Goal: Check status: Check status

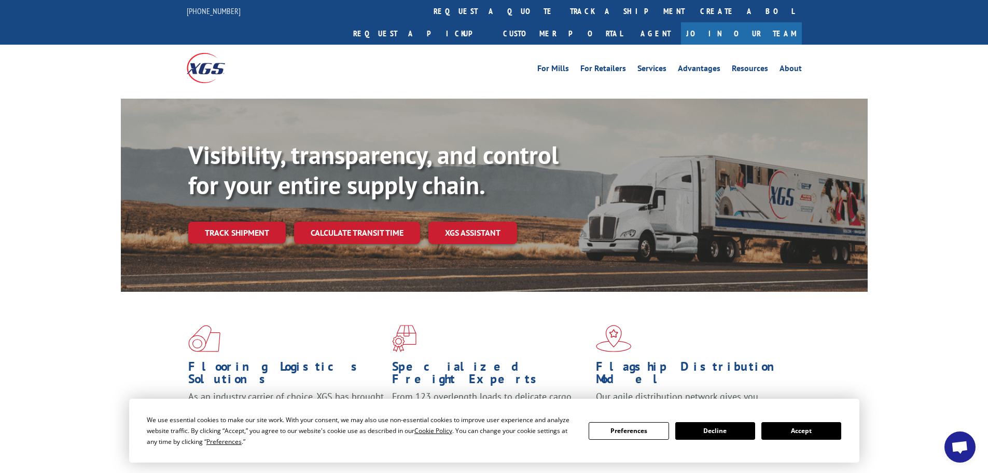
click at [814, 432] on button "Accept" at bounding box center [801, 431] width 80 height 18
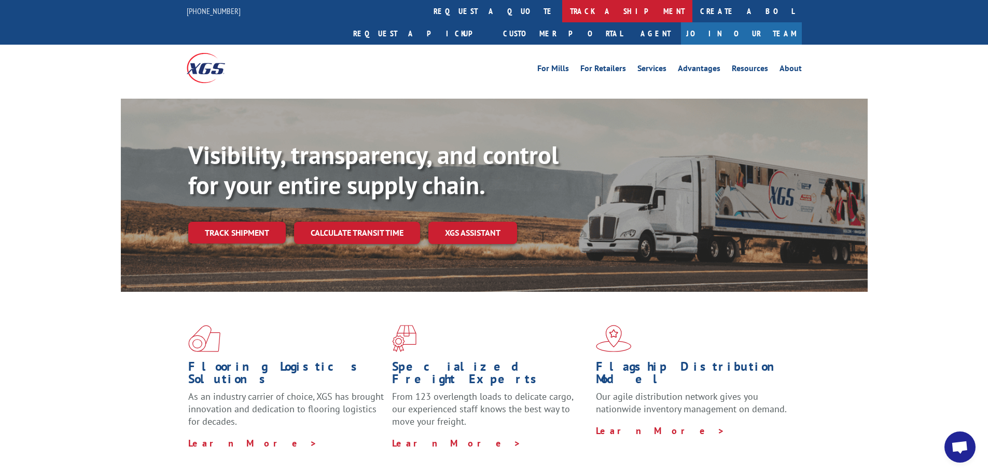
click at [562, 4] on link "track a shipment" at bounding box center [627, 11] width 130 height 22
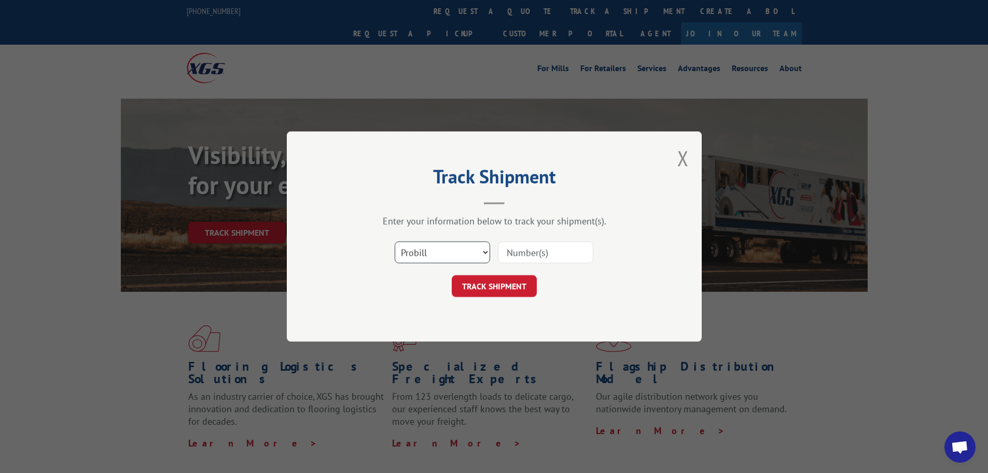
click at [461, 257] on select "Select category... Probill BOL PO" at bounding box center [442, 252] width 95 height 22
select select "bol"
click at [395, 241] on select "Select category... Probill BOL PO" at bounding box center [442, 252] width 95 height 22
click at [508, 255] on input at bounding box center [545, 252] width 95 height 22
paste input "5218213"
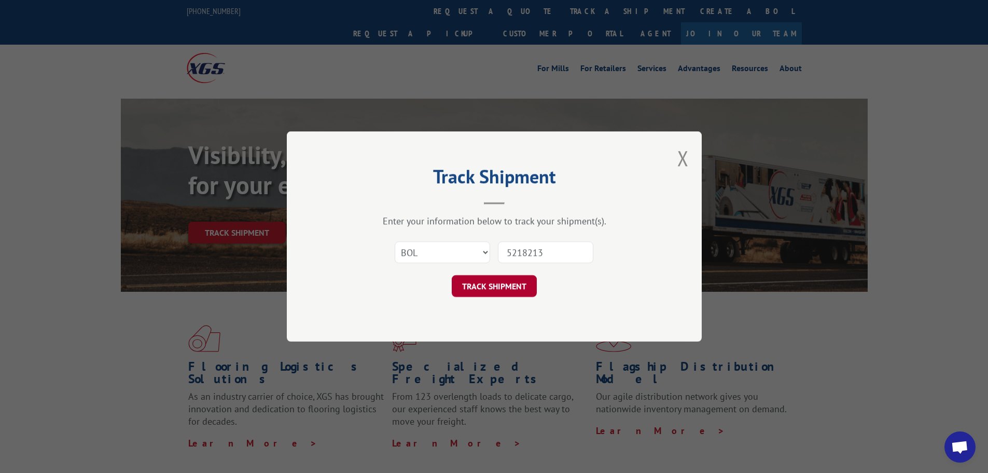
type input "5218213"
click at [480, 281] on button "TRACK SHIPMENT" at bounding box center [494, 286] width 85 height 22
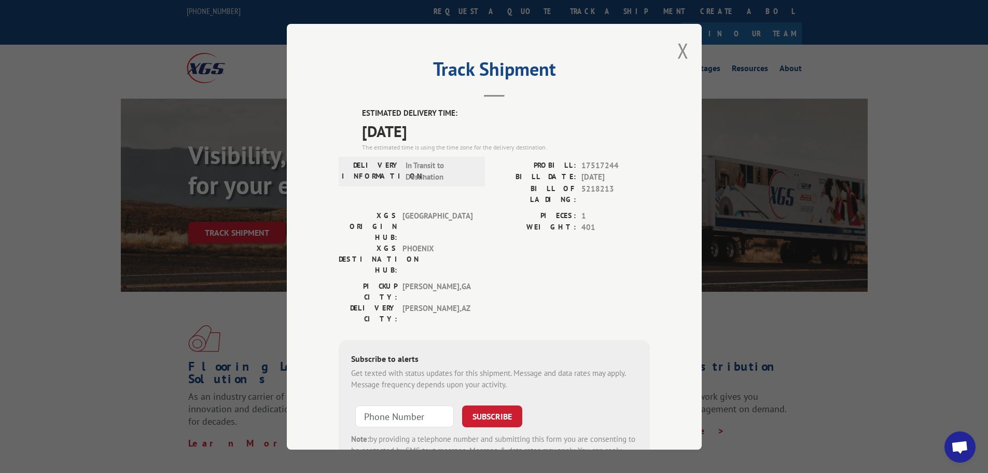
drag, startPoint x: 358, startPoint y: 112, endPoint x: 442, endPoint y: 138, distance: 88.2
click at [442, 138] on div "ESTIMATED DELIVERY TIME: [DATE] The estimated time is using the time zone for t…" at bounding box center [506, 129] width 288 height 45
copy div "ESTIMATED DELIVERY TIME: [DATE]"
